Goal: Navigation & Orientation: Understand site structure

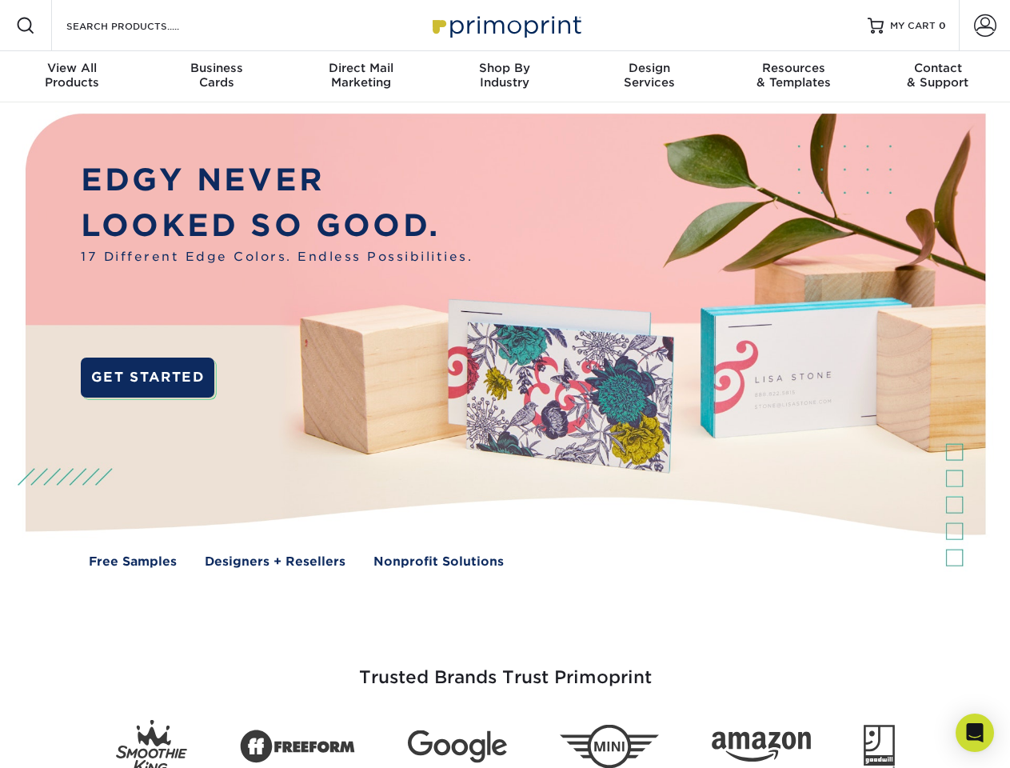
click at [505, 384] on img at bounding box center [504, 352] width 999 height 500
click at [26, 26] on span at bounding box center [25, 25] width 19 height 19
click at [984, 26] on span at bounding box center [985, 25] width 22 height 22
click at [72, 77] on div "View All Products" at bounding box center [72, 75] width 144 height 29
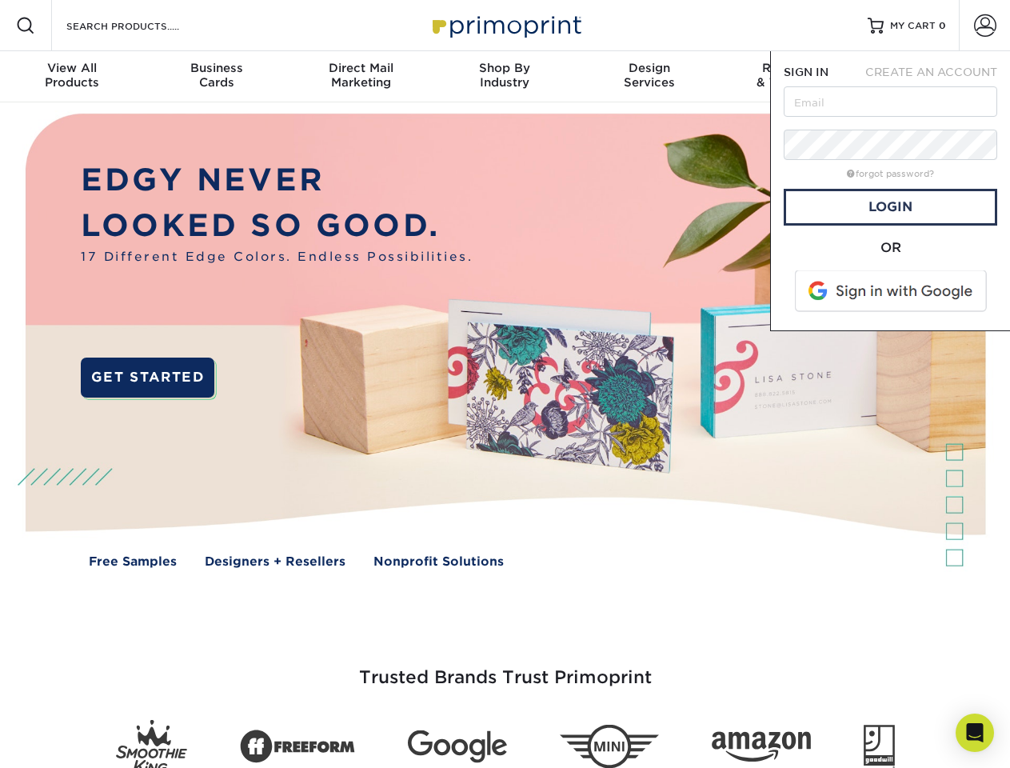
click at [216, 77] on div "Business Cards" at bounding box center [216, 75] width 144 height 29
click at [361, 77] on div "Direct Mail Marketing" at bounding box center [361, 75] width 144 height 29
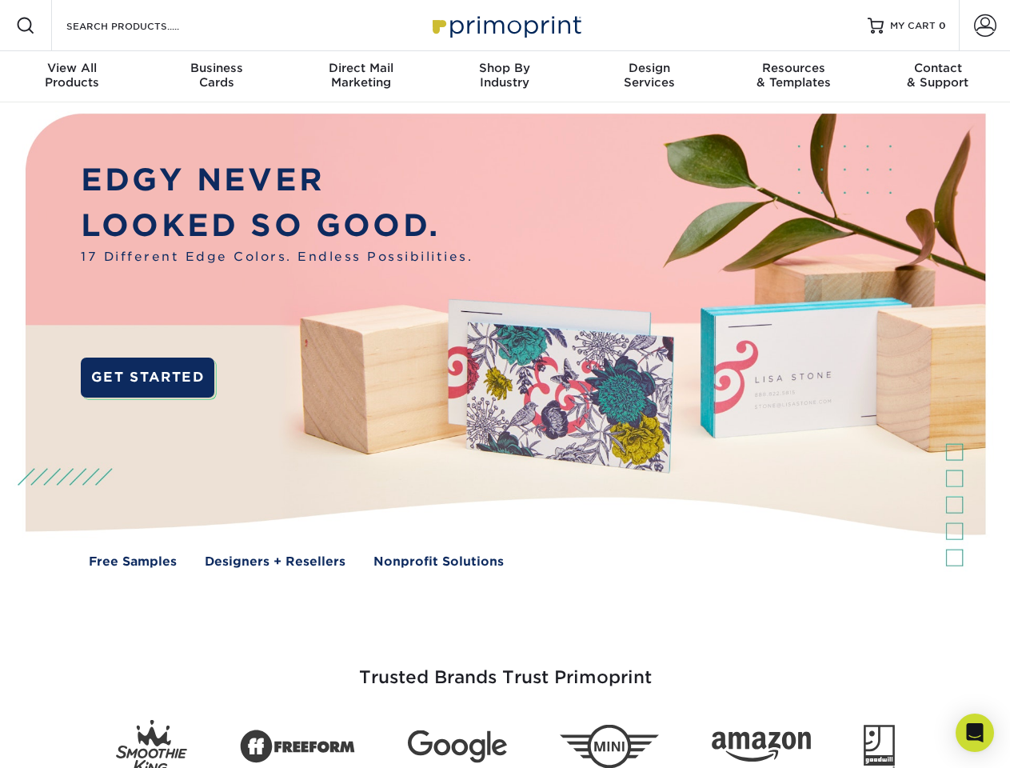
click at [505, 77] on div "Shop By Industry" at bounding box center [505, 75] width 144 height 29
click at [649, 77] on div "Design Services" at bounding box center [649, 75] width 144 height 29
click at [793, 77] on div "Resources & Templates" at bounding box center [793, 75] width 144 height 29
click at [938, 77] on div "Contact & Support" at bounding box center [938, 75] width 144 height 29
